Goal: Information Seeking & Learning: Learn about a topic

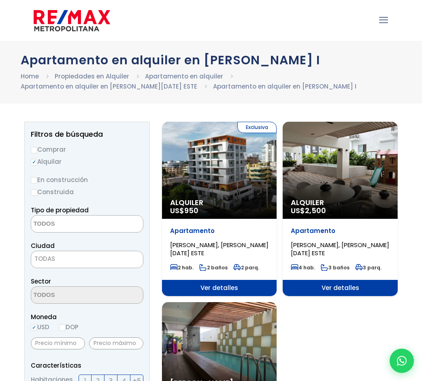
select select
click at [224, 159] on div "Exclusiva Alquiler US$ 950" at bounding box center [219, 170] width 115 height 97
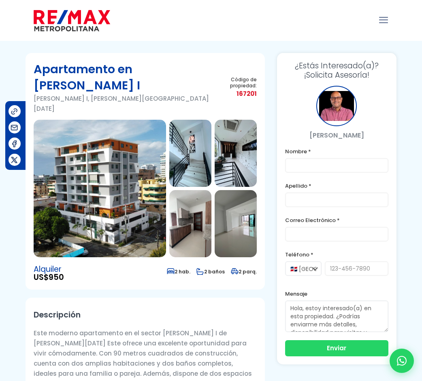
click at [110, 166] on img at bounding box center [100, 189] width 132 height 138
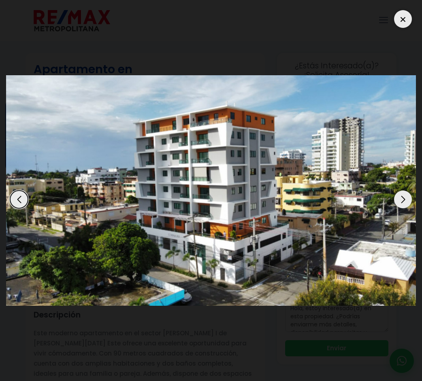
click at [403, 200] on div "Next slide" at bounding box center [403, 200] width 18 height 18
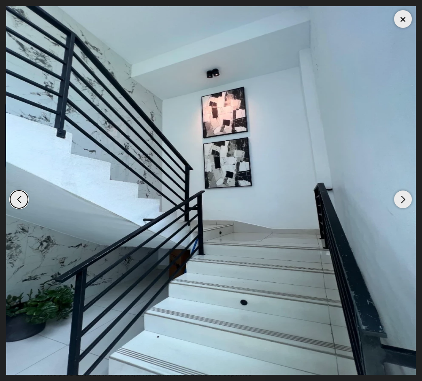
click at [403, 200] on div "Next slide" at bounding box center [403, 200] width 18 height 18
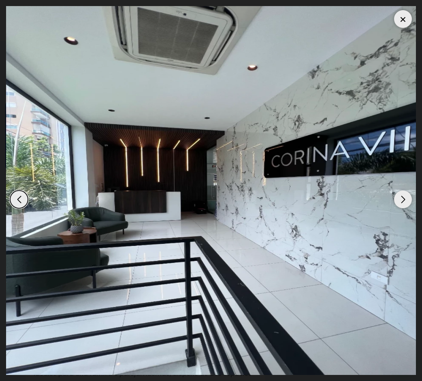
click at [403, 200] on div "Next slide" at bounding box center [403, 200] width 18 height 18
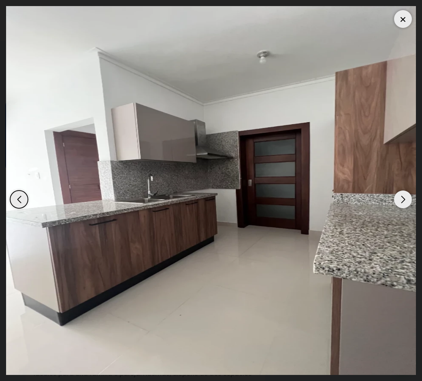
click at [403, 200] on div "Next slide" at bounding box center [403, 200] width 18 height 18
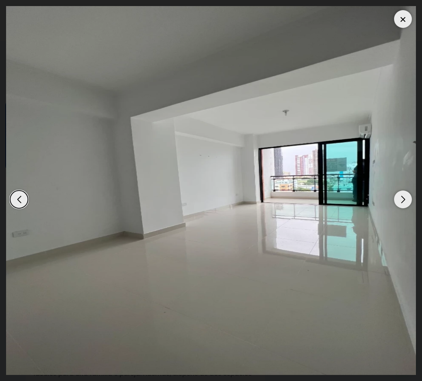
click at [403, 200] on div "Next slide" at bounding box center [403, 200] width 18 height 18
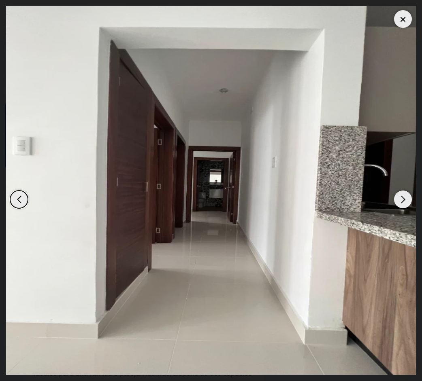
click at [403, 200] on div "Next slide" at bounding box center [403, 200] width 18 height 18
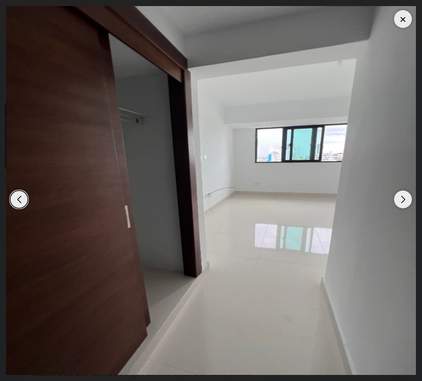
click at [403, 200] on div "Next slide" at bounding box center [403, 200] width 18 height 18
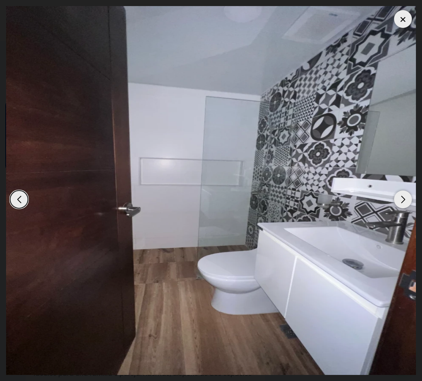
click at [403, 200] on div "Next slide" at bounding box center [403, 200] width 18 height 18
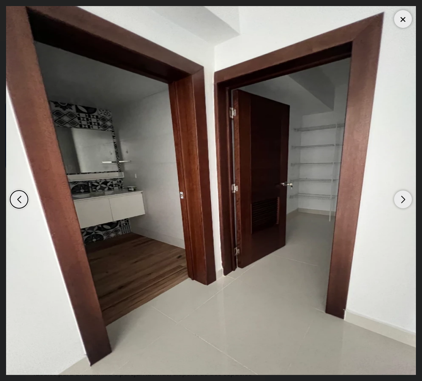
click at [403, 200] on div "Next slide" at bounding box center [403, 200] width 18 height 18
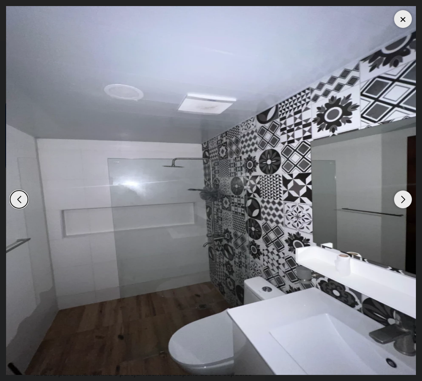
click at [403, 200] on div "Next slide" at bounding box center [403, 200] width 18 height 18
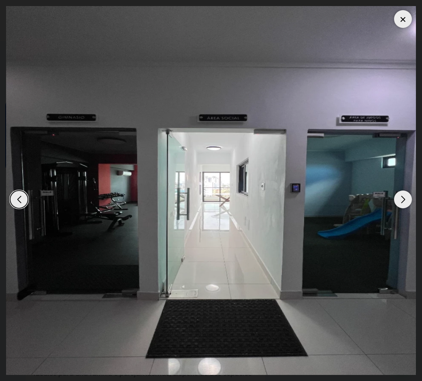
click at [403, 200] on div "Next slide" at bounding box center [403, 200] width 18 height 18
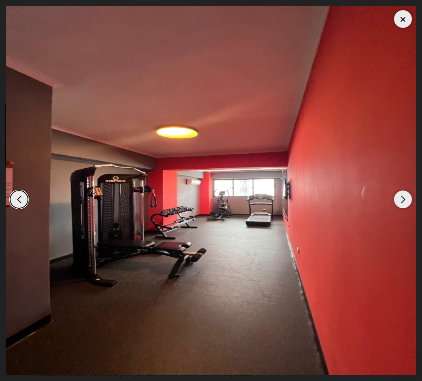
click at [403, 200] on div "Next slide" at bounding box center [403, 200] width 18 height 18
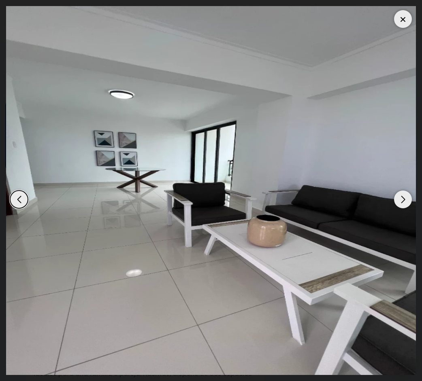
click at [403, 200] on div "Next slide" at bounding box center [403, 200] width 18 height 18
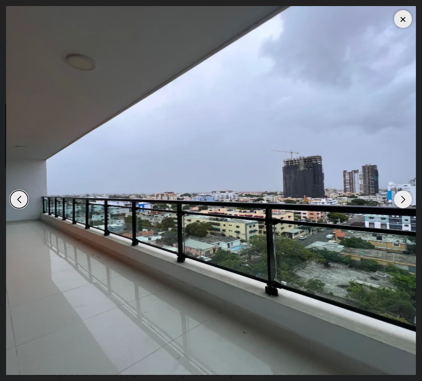
click at [403, 200] on div "Next slide" at bounding box center [403, 200] width 18 height 18
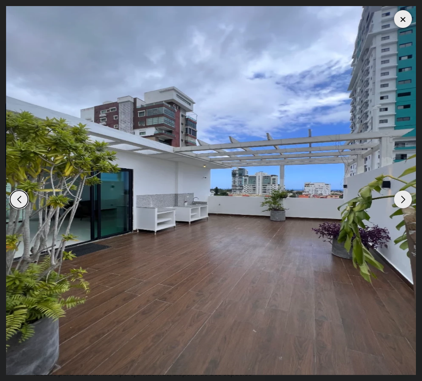
click at [399, 198] on div "Next slide" at bounding box center [403, 200] width 18 height 18
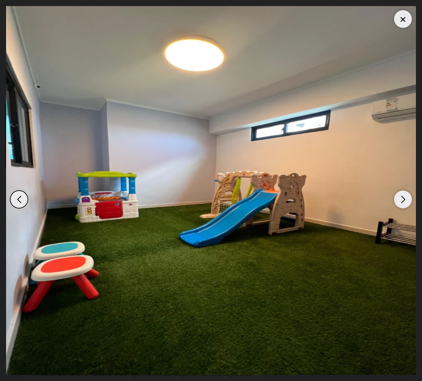
click at [399, 198] on div "Next slide" at bounding box center [403, 200] width 18 height 18
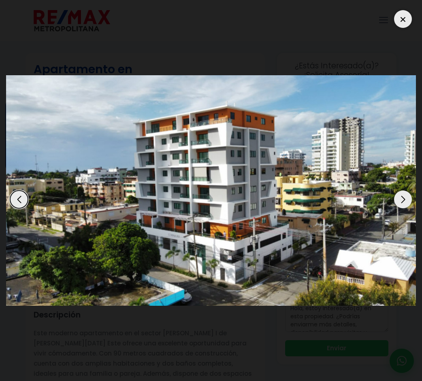
click at [399, 198] on div "Next slide" at bounding box center [403, 200] width 18 height 18
